Goal: Task Accomplishment & Management: Manage account settings

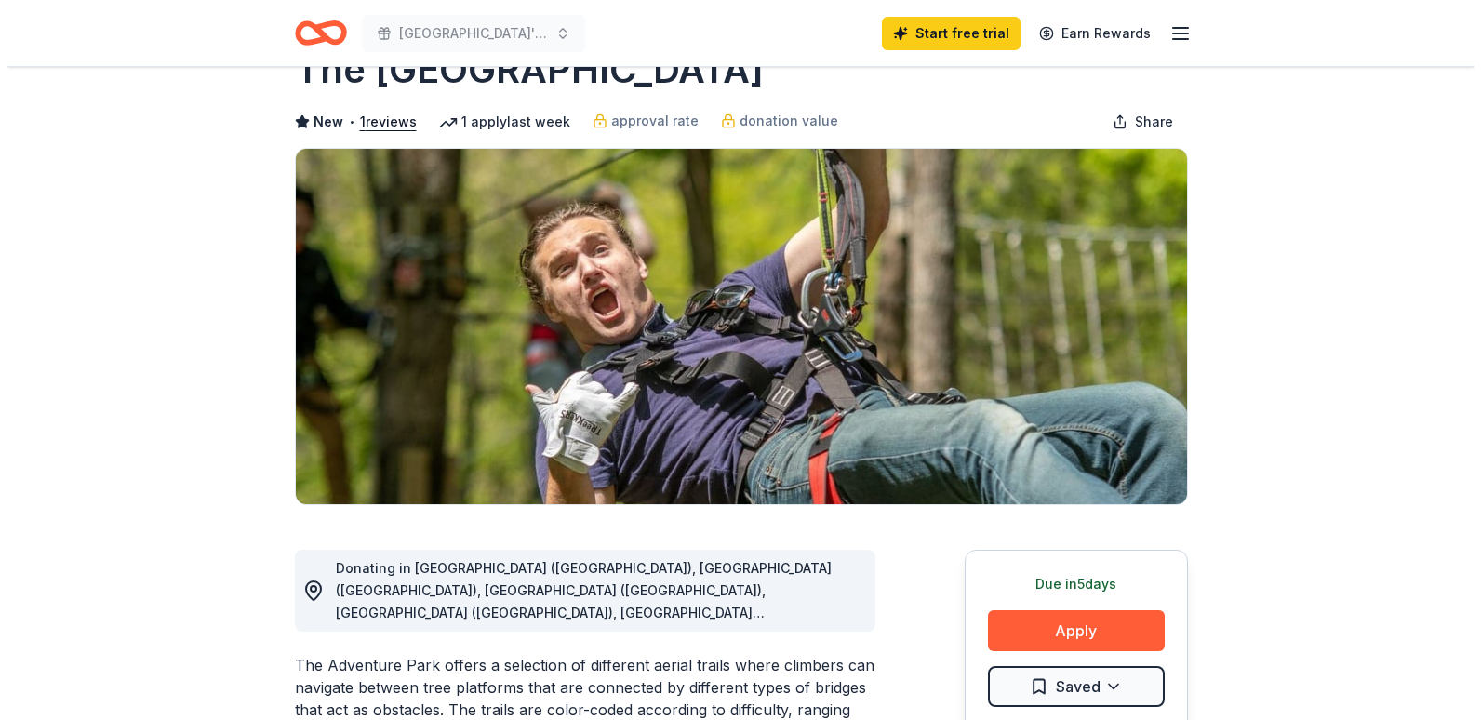
scroll to position [93, 0]
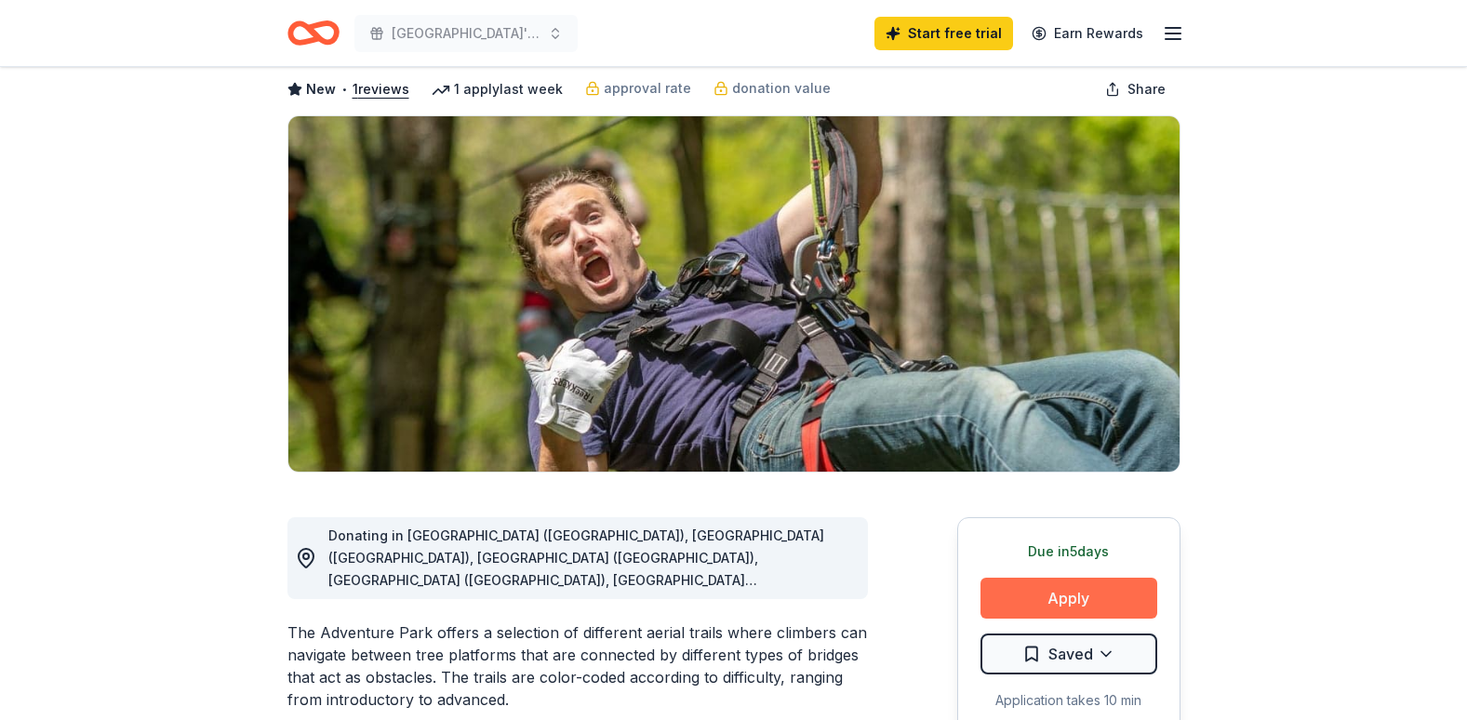
click at [1074, 596] on button "Apply" at bounding box center [1068, 598] width 177 height 41
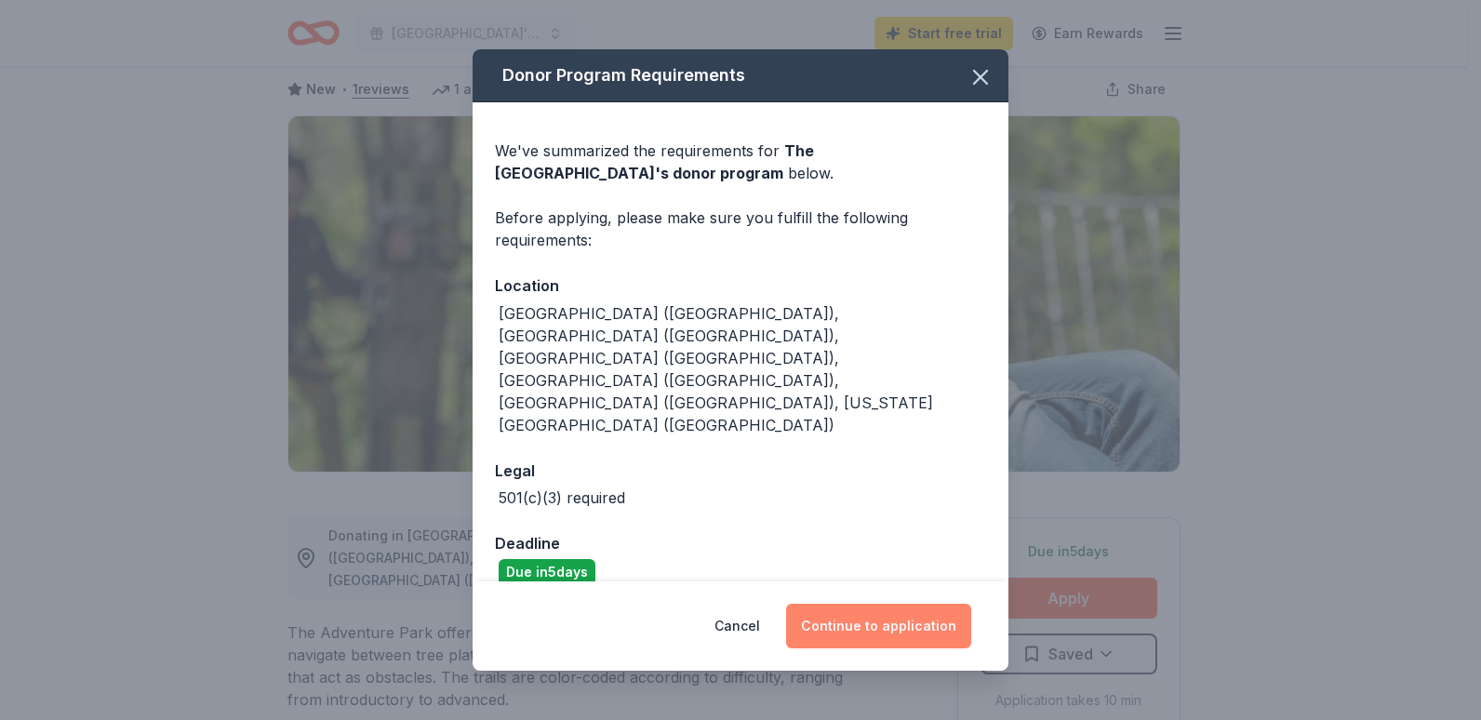
click at [897, 604] on button "Continue to application" at bounding box center [878, 626] width 185 height 45
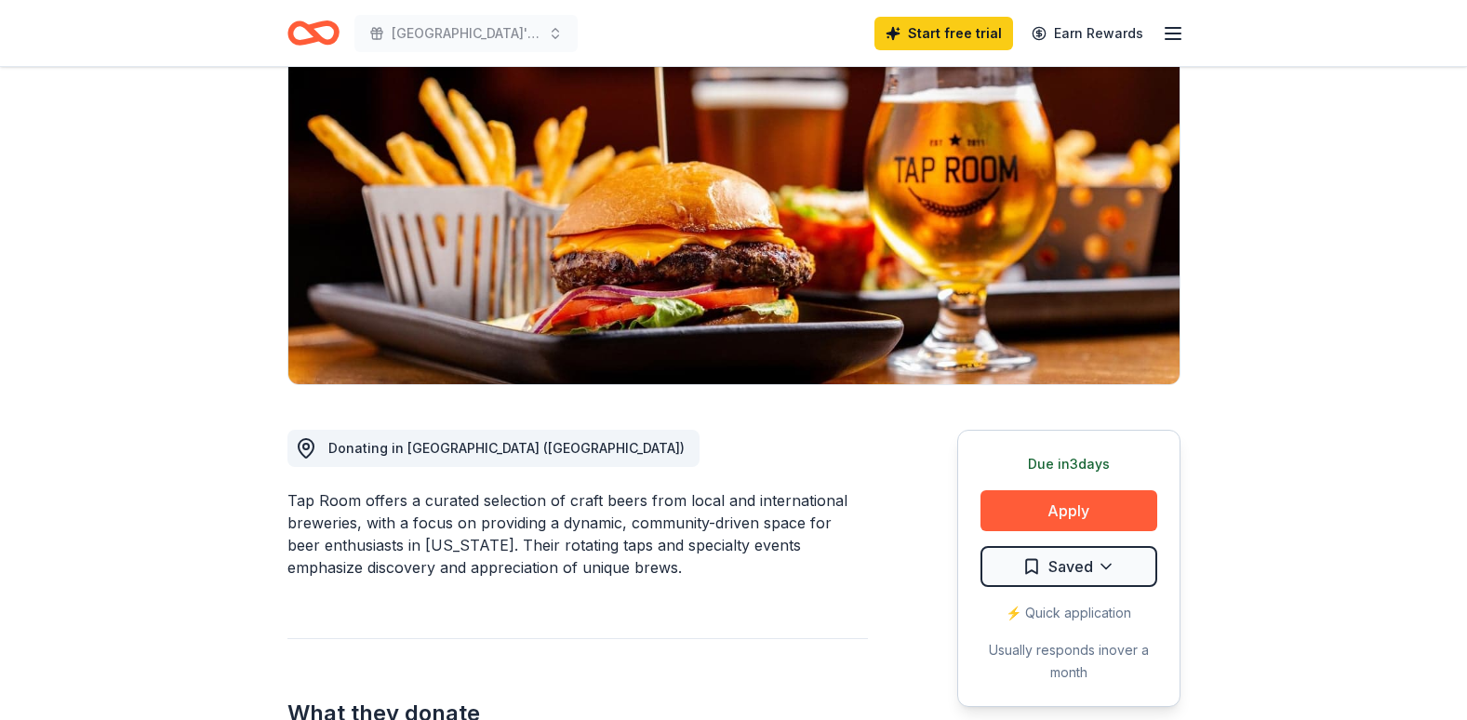
scroll to position [186, 0]
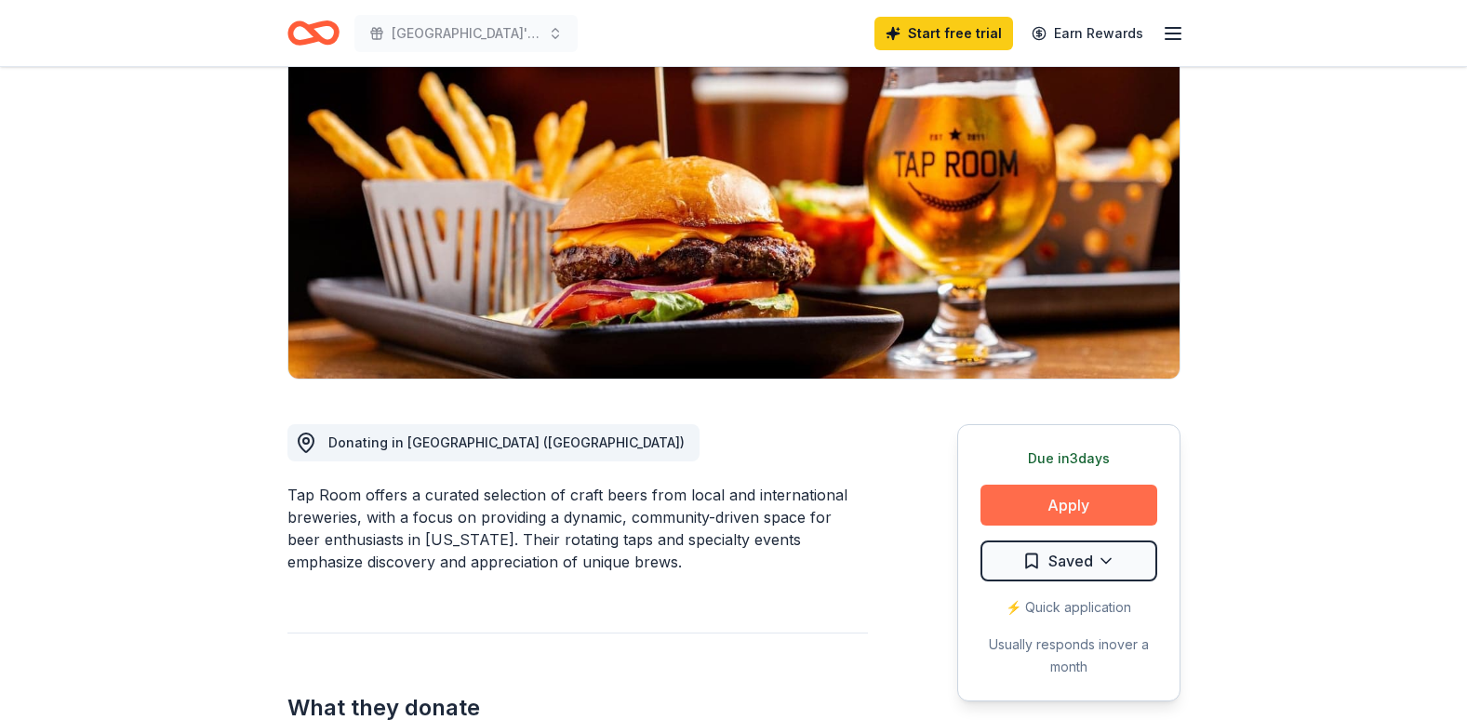
click at [1083, 502] on button "Apply" at bounding box center [1068, 505] width 177 height 41
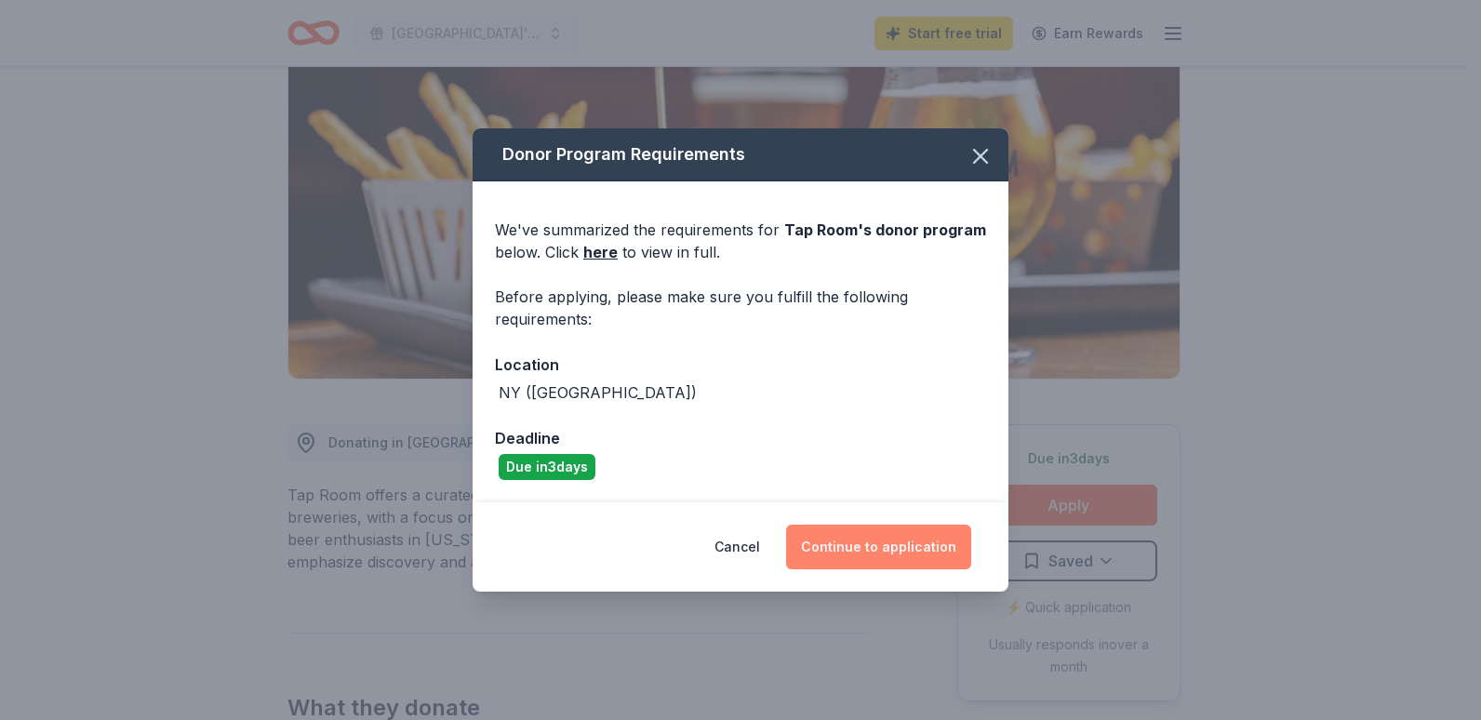
click at [894, 550] on button "Continue to application" at bounding box center [878, 547] width 185 height 45
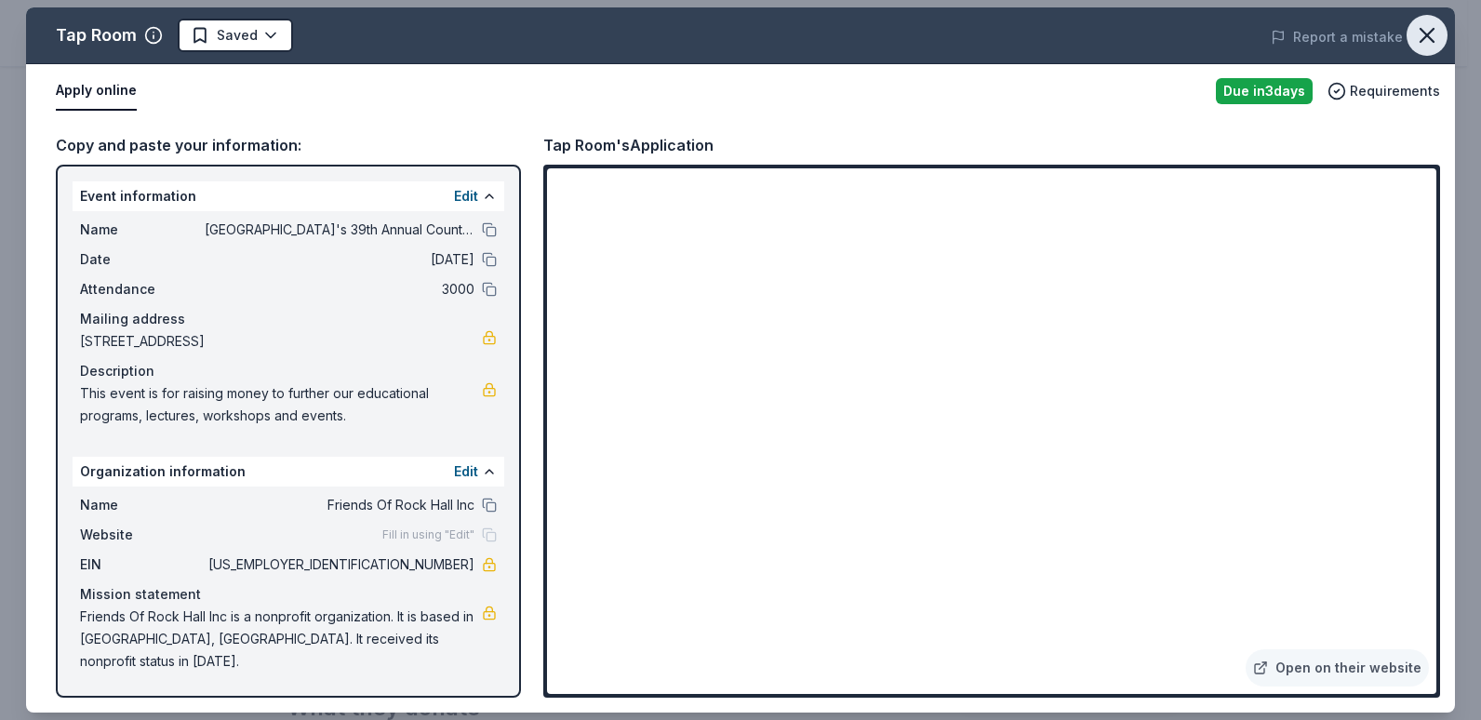
click at [1426, 31] on icon "button" at bounding box center [1427, 35] width 26 height 26
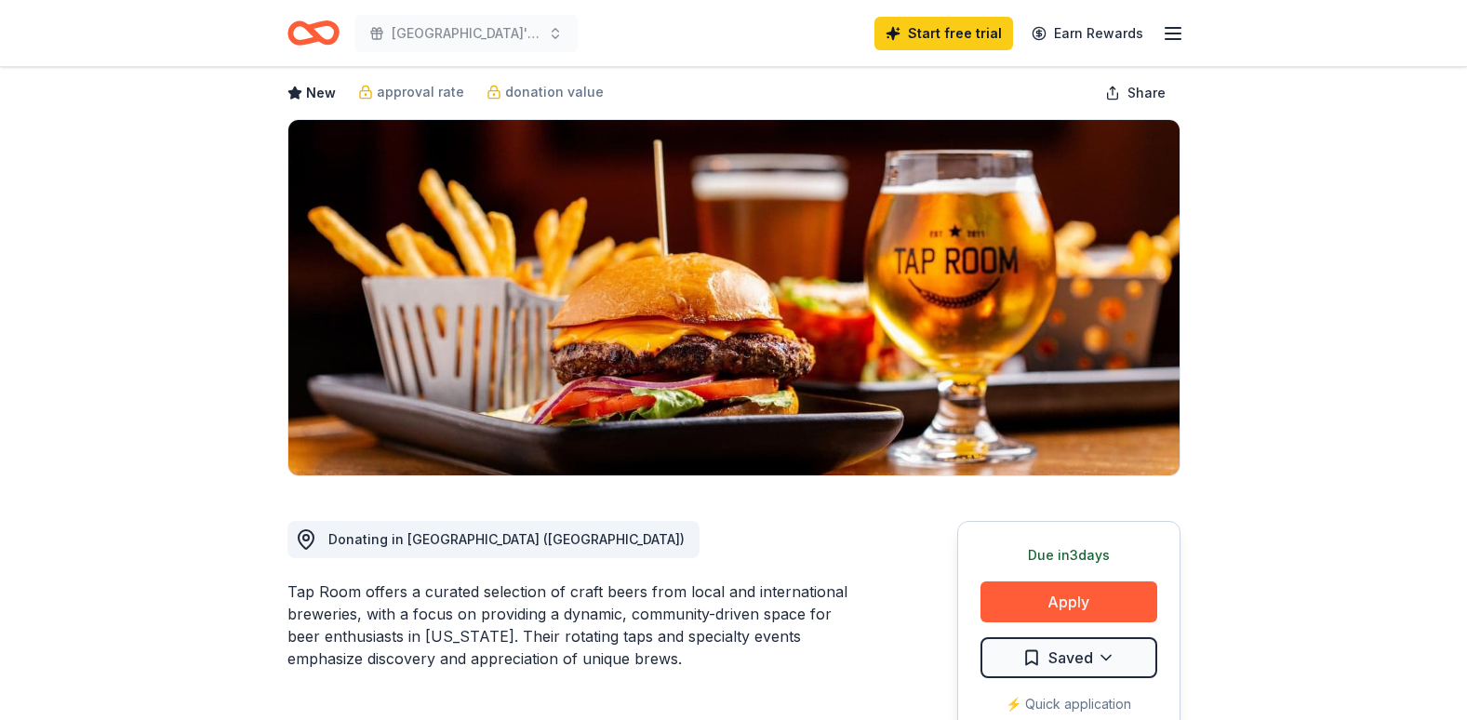
scroll to position [0, 0]
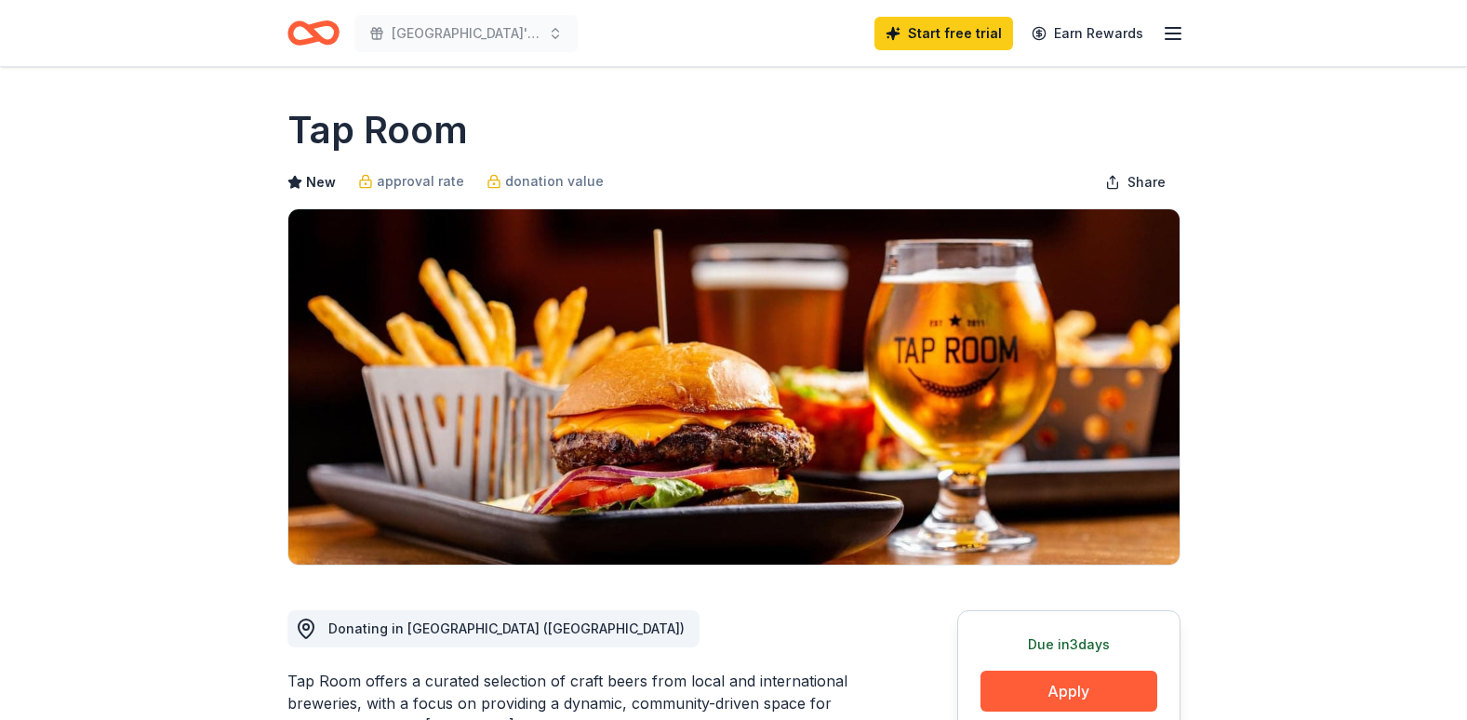
click at [1178, 30] on icon "button" at bounding box center [1173, 33] width 22 height 22
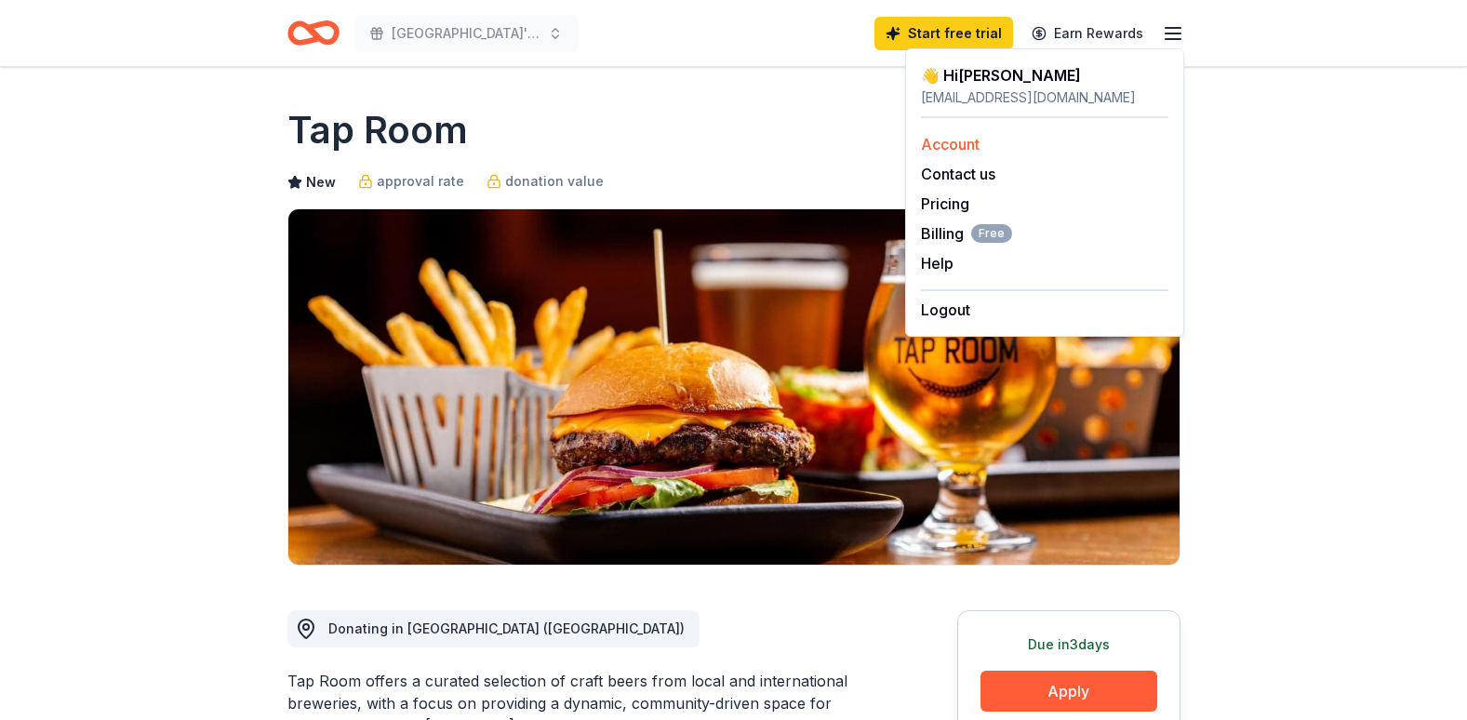
click at [977, 149] on link "Account" at bounding box center [950, 144] width 59 height 19
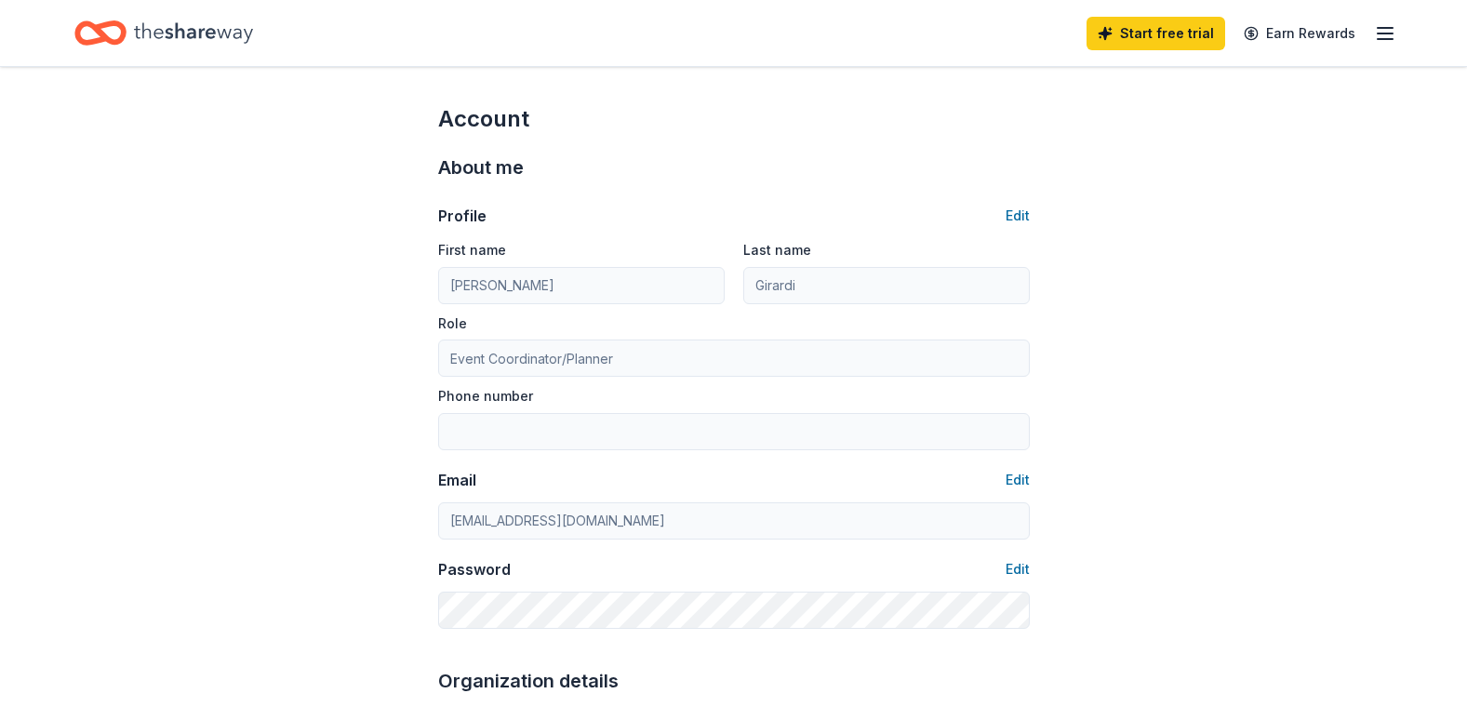
click at [93, 34] on icon "Home" at bounding box center [100, 33] width 52 height 44
